Goal: Check status

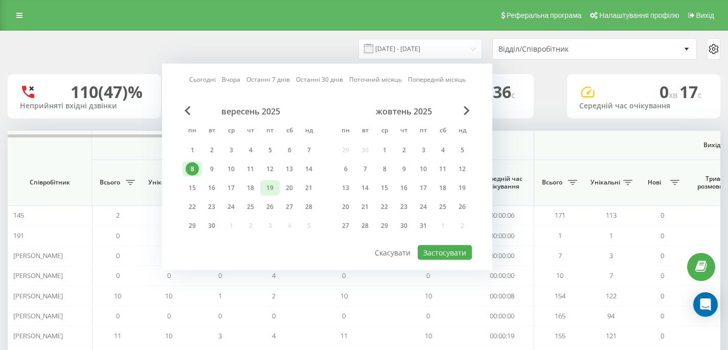
click at [273, 184] on div "19" at bounding box center [269, 187] width 13 height 13
click at [435, 253] on button "Застосувати" at bounding box center [445, 252] width 54 height 15
type input "[DATE] - [DATE]"
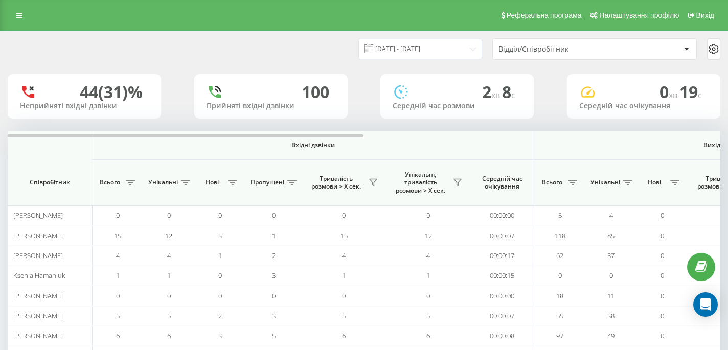
click at [563, 44] on div "Відділ/Співробітник" at bounding box center [594, 49] width 203 height 20
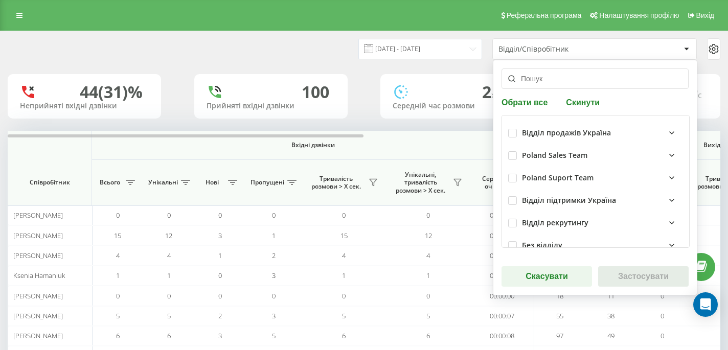
click at [563, 149] on div "Poland Sales Team" at bounding box center [595, 155] width 175 height 22
click at [563, 152] on div "Poland Sales Team" at bounding box center [554, 155] width 65 height 9
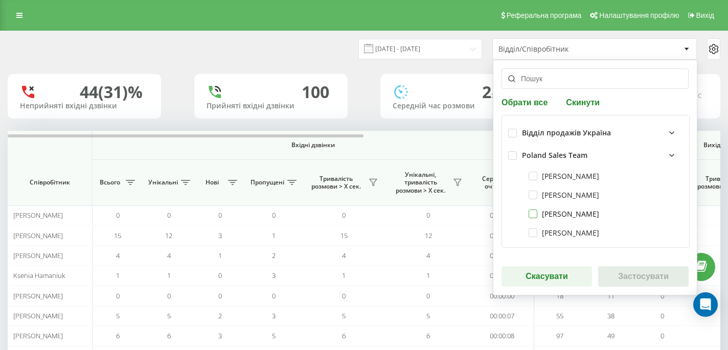
click at [562, 215] on label "[PERSON_NAME]" at bounding box center [564, 214] width 71 height 9
checkbox input "true"
click at [630, 277] on button "Застосувати" at bounding box center [643, 276] width 90 height 20
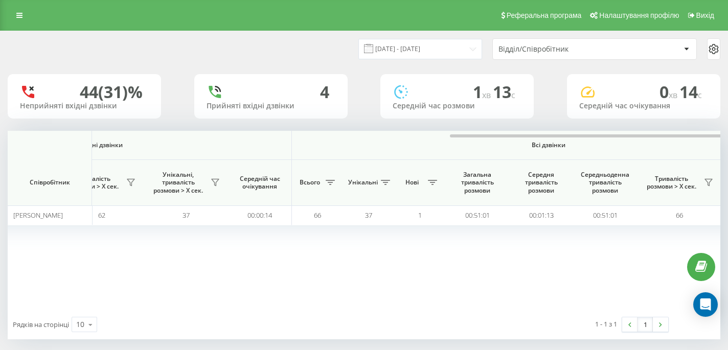
scroll to position [0, 714]
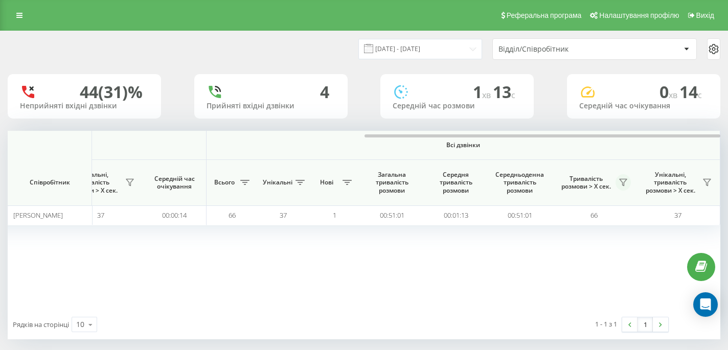
click at [620, 180] on icon at bounding box center [623, 182] width 7 height 7
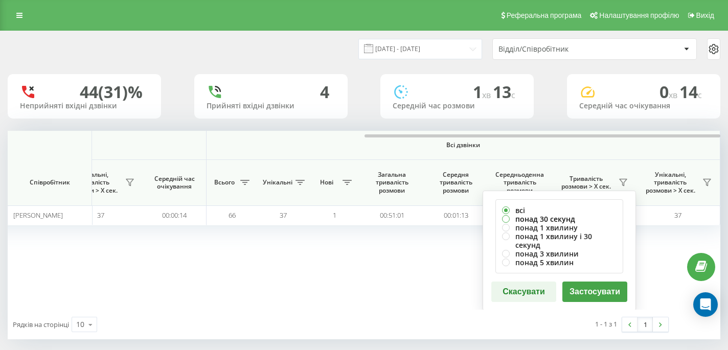
click at [550, 215] on label "понад 30 секунд" at bounding box center [559, 219] width 115 height 9
radio input "true"
click at [588, 287] on button "Застосувати" at bounding box center [594, 292] width 65 height 20
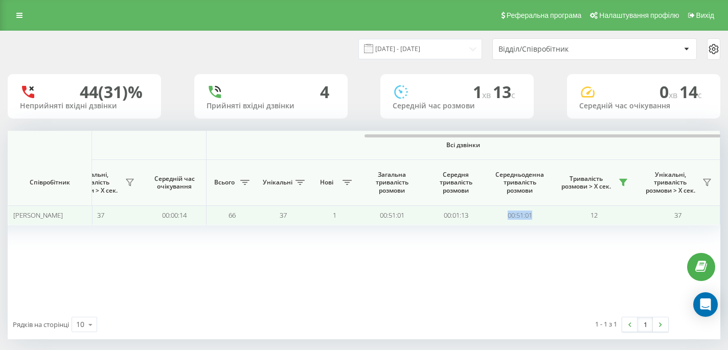
drag, startPoint x: 547, startPoint y: 212, endPoint x: 497, endPoint y: 211, distance: 49.1
click at [497, 211] on td "00:51:01" at bounding box center [520, 216] width 64 height 20
copy td "00:51:01"
